Goal: Communication & Community: Connect with others

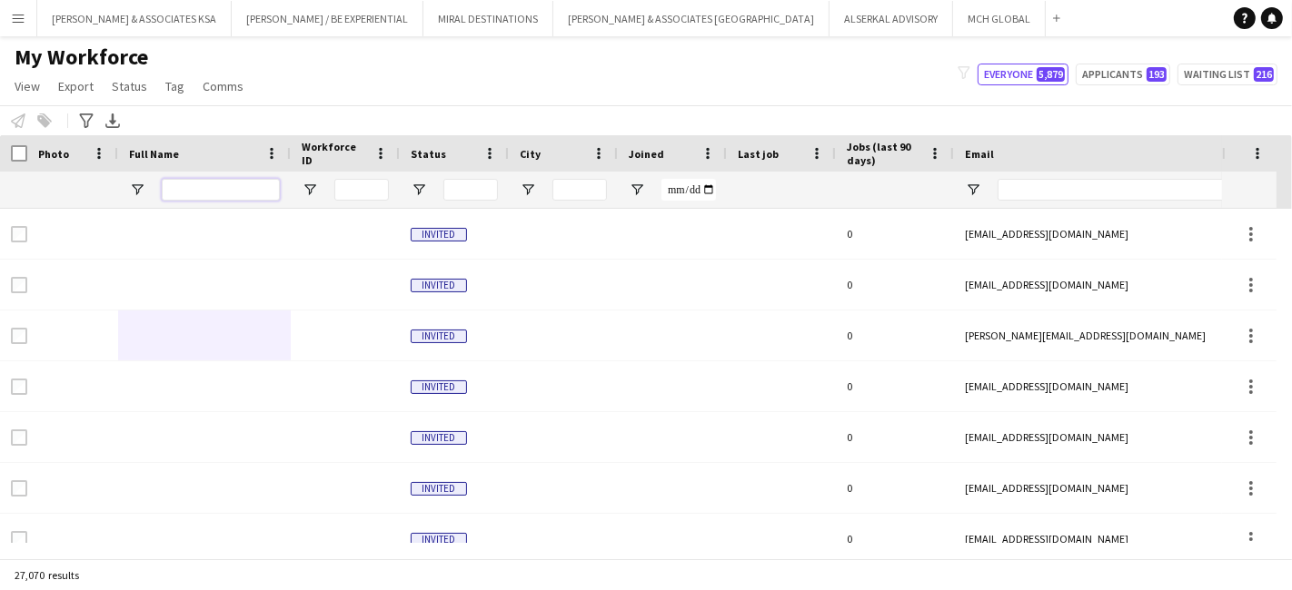
click at [218, 188] on input "Full Name Filter Input" at bounding box center [221, 190] width 118 height 22
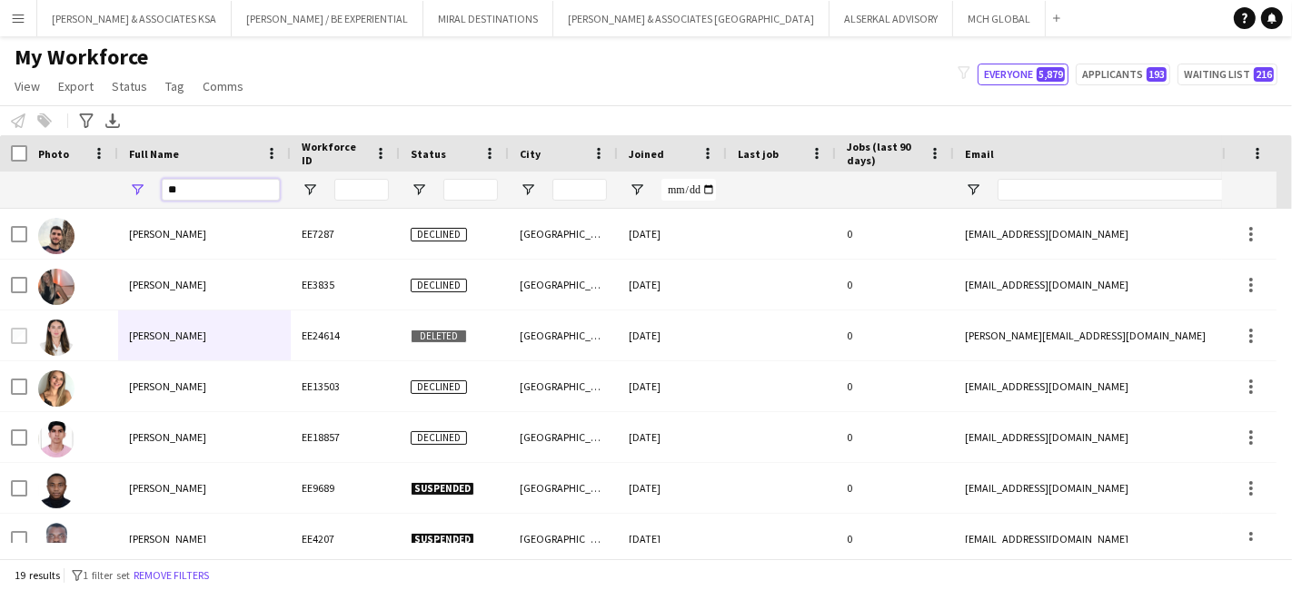
type input "*"
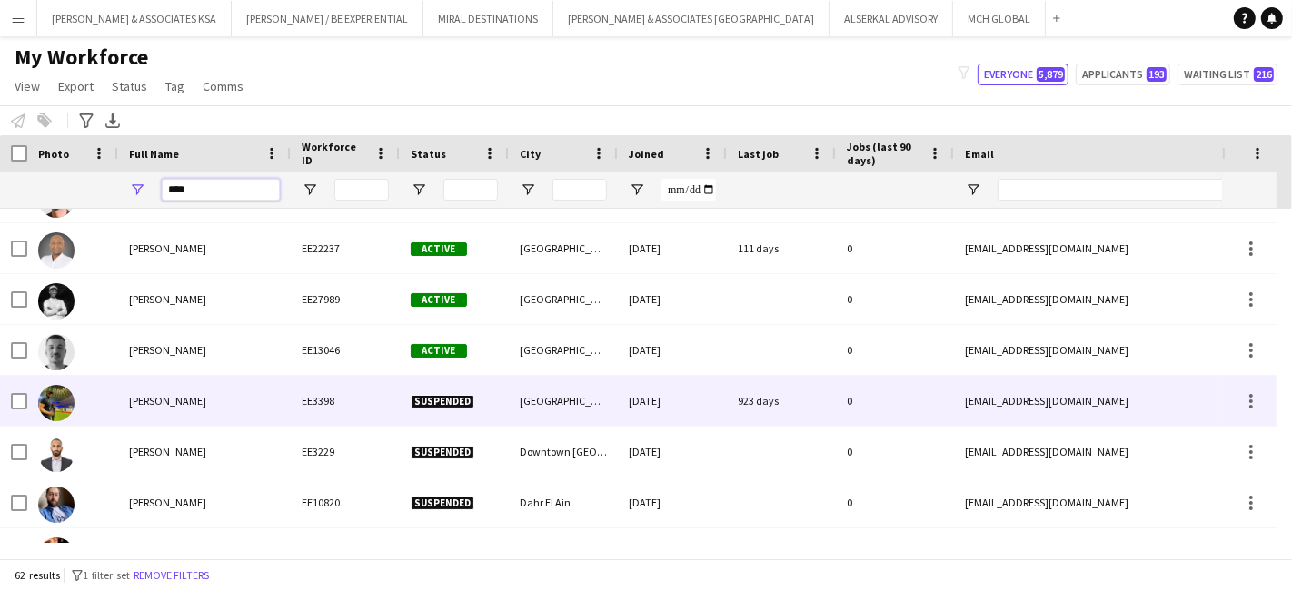
scroll to position [1715, 0]
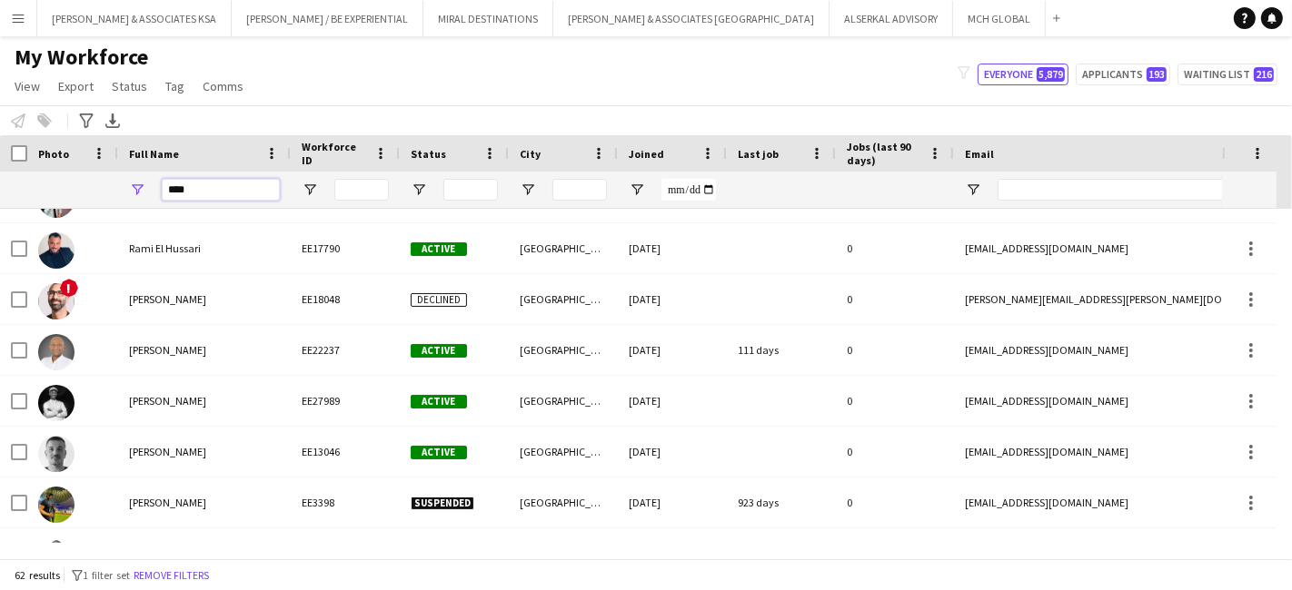
type input "****"
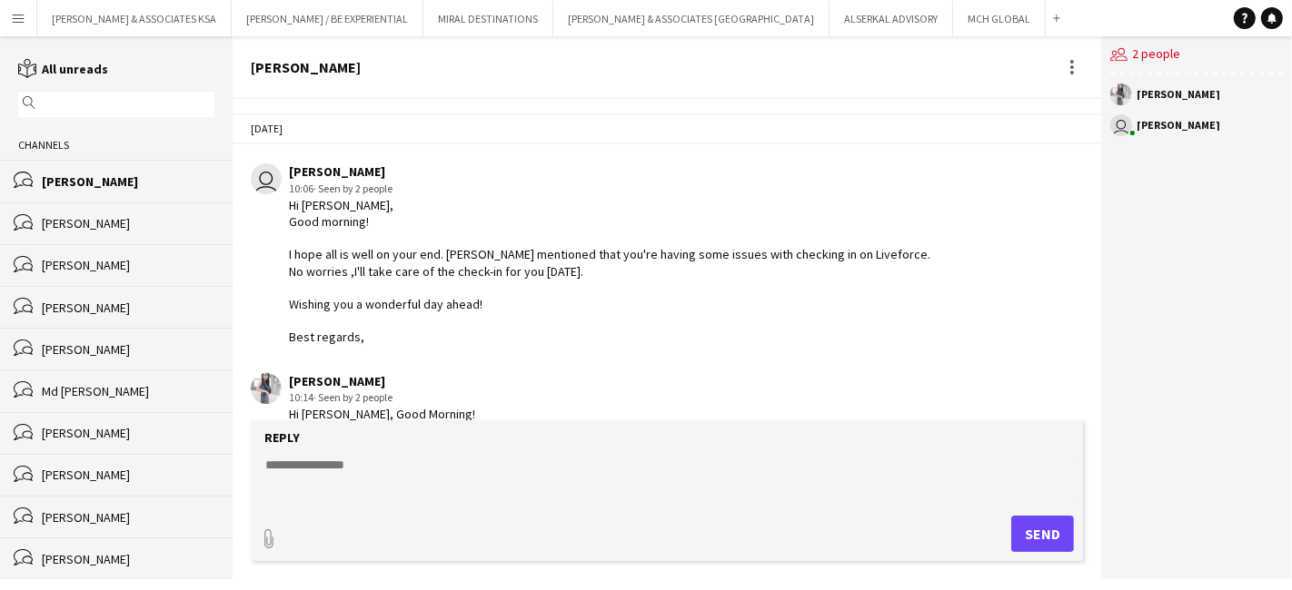
scroll to position [341, 0]
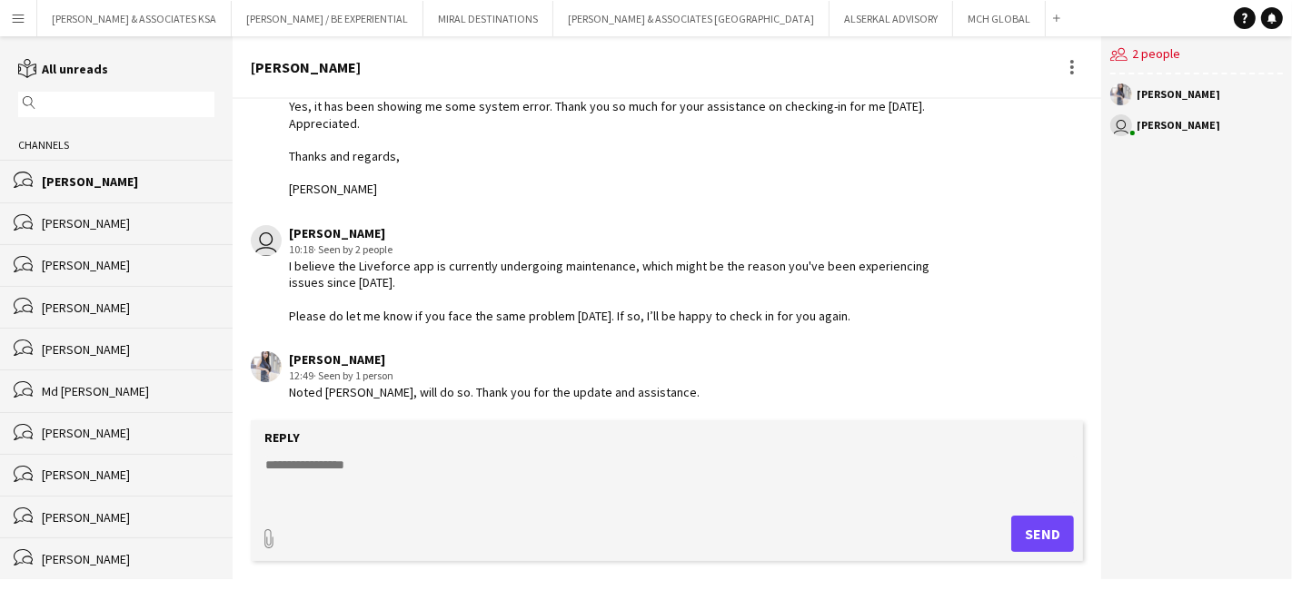
click at [12, 20] on app-icon "Menu" at bounding box center [18, 18] width 15 height 15
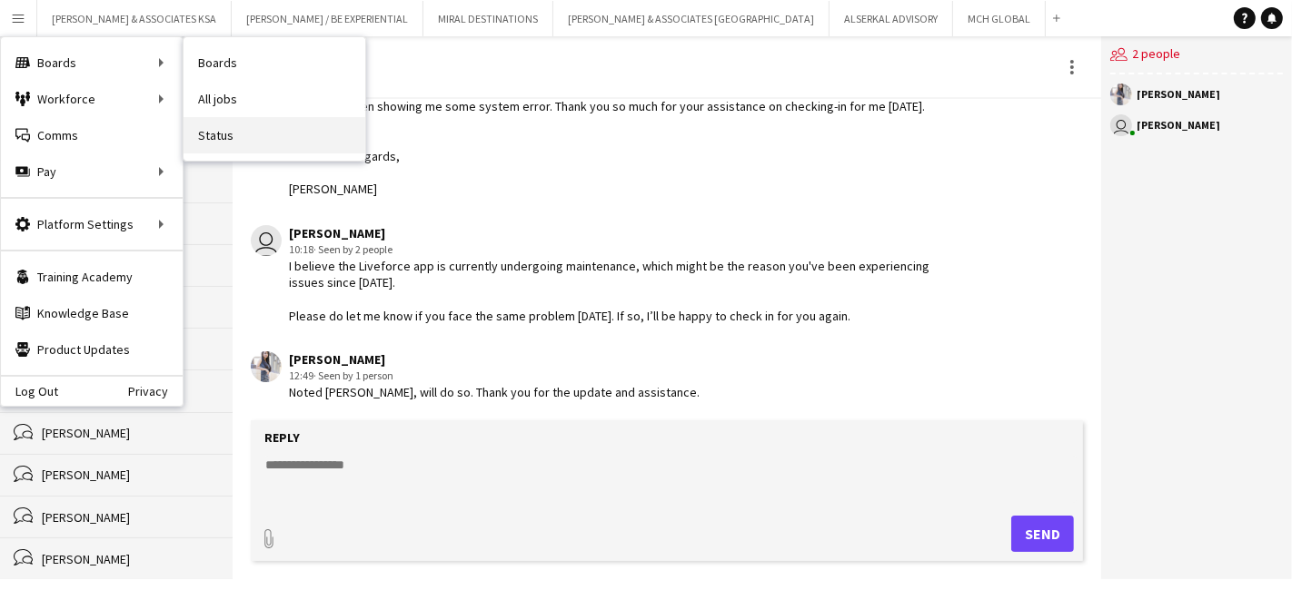
click at [213, 134] on link "Status" at bounding box center [274, 135] width 182 height 36
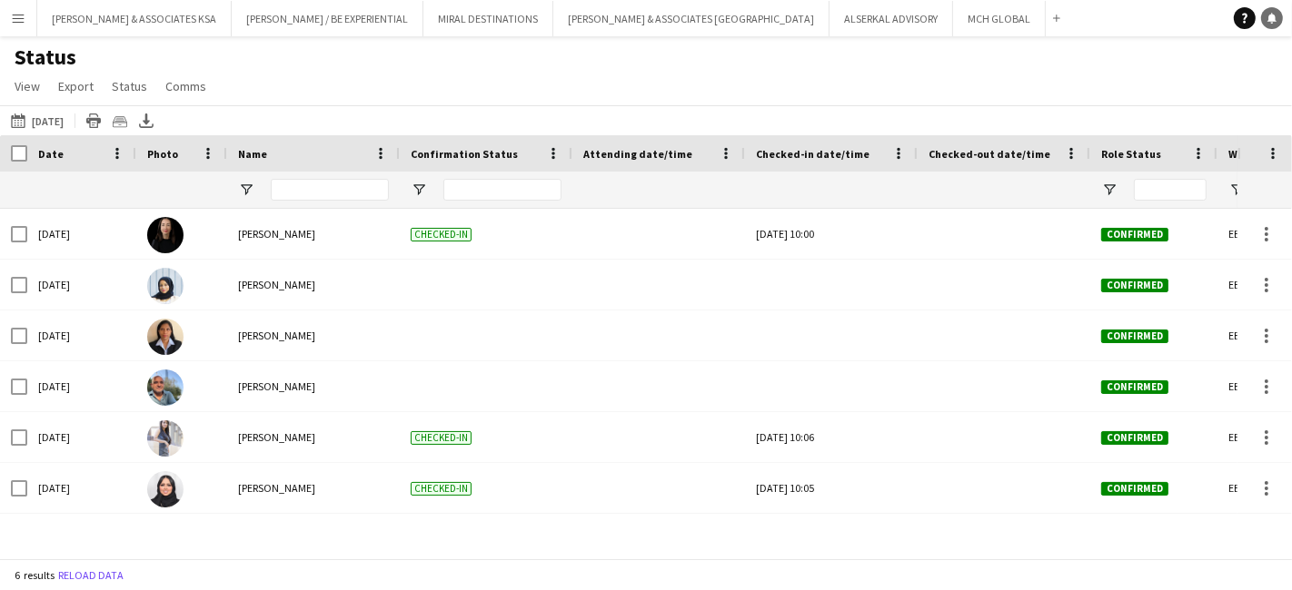
click at [1274, 16] on icon at bounding box center [1271, 17] width 9 height 9
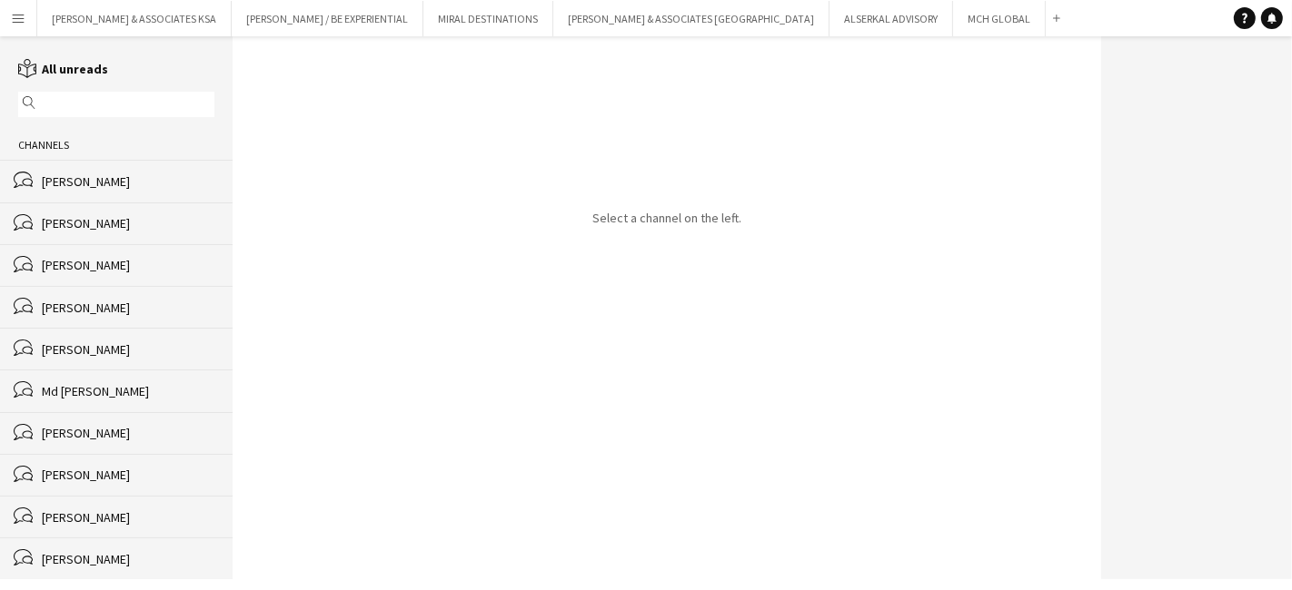
click at [137, 215] on div "[PERSON_NAME]" at bounding box center [128, 223] width 173 height 16
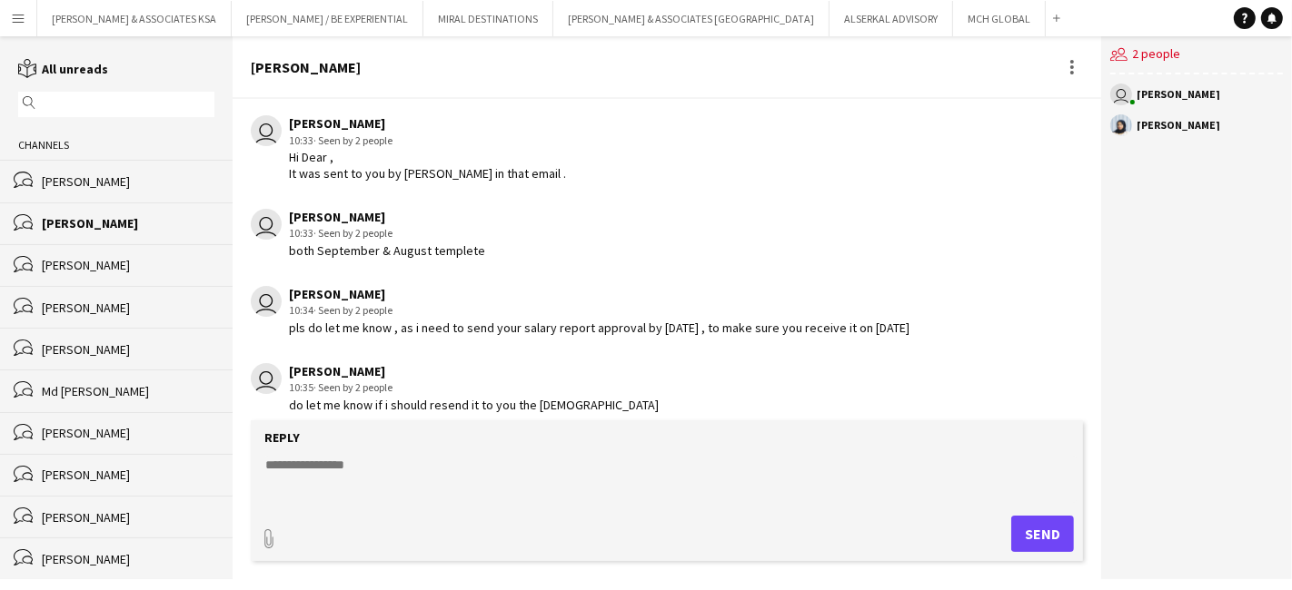
scroll to position [1998, 0]
